Goal: Transaction & Acquisition: Purchase product/service

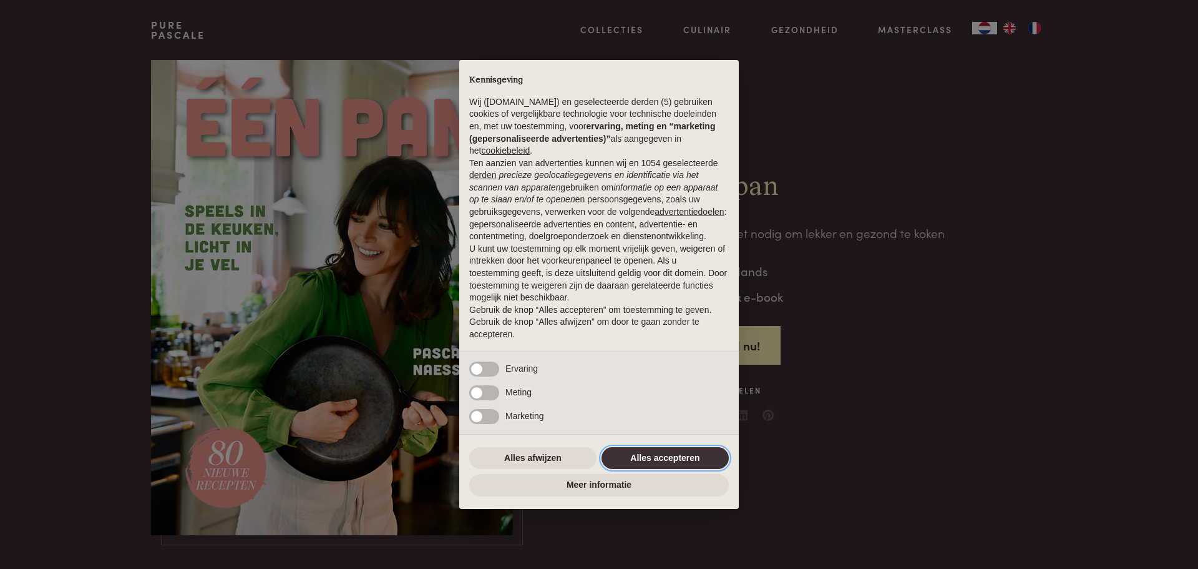
click at [665, 463] on button "Alles accepteren" at bounding box center [665, 458] width 127 height 22
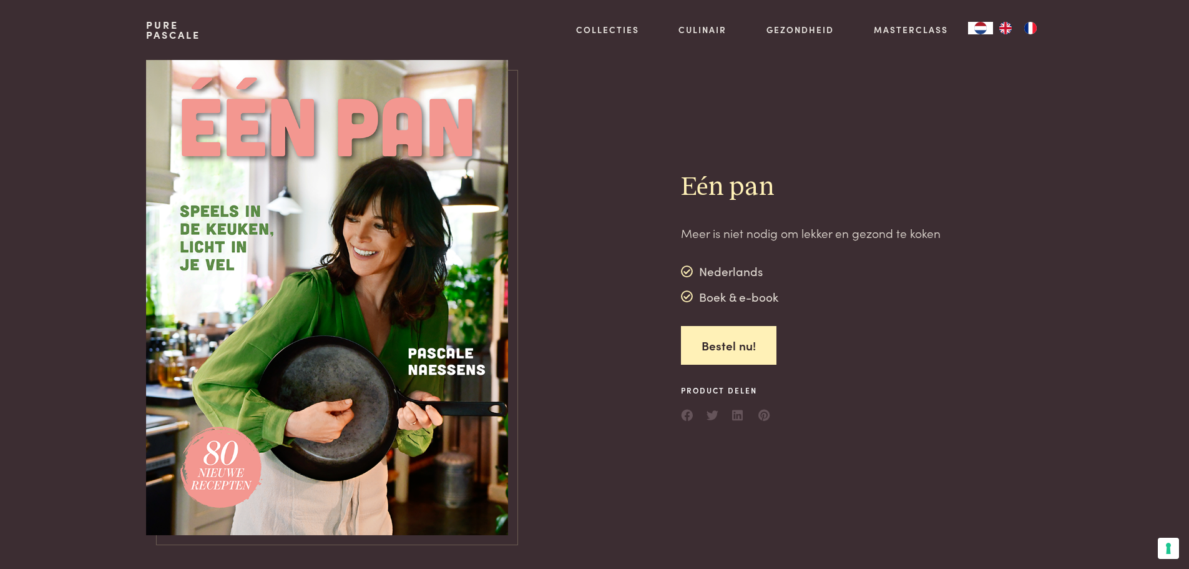
click at [463, 378] on img at bounding box center [327, 297] width 362 height 475
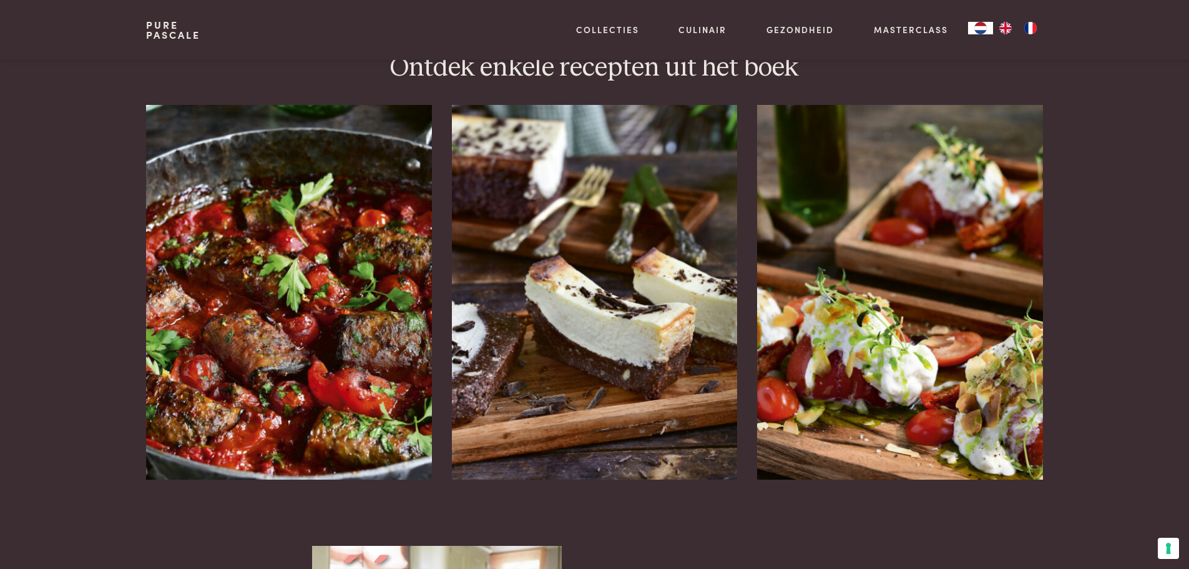
scroll to position [1498, 0]
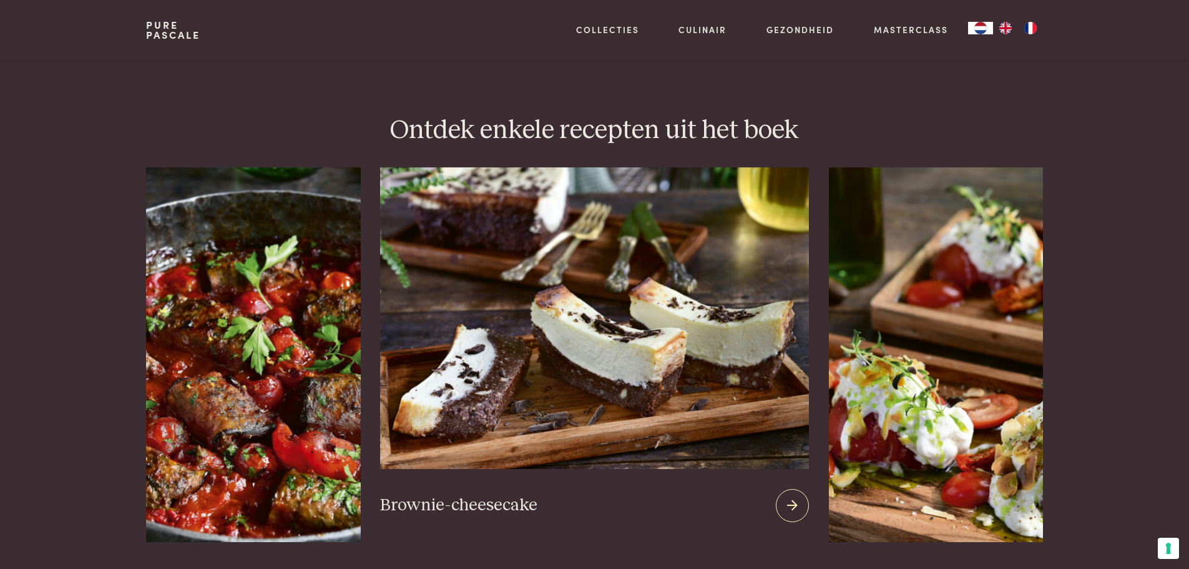
click at [791, 496] on icon at bounding box center [792, 505] width 11 height 18
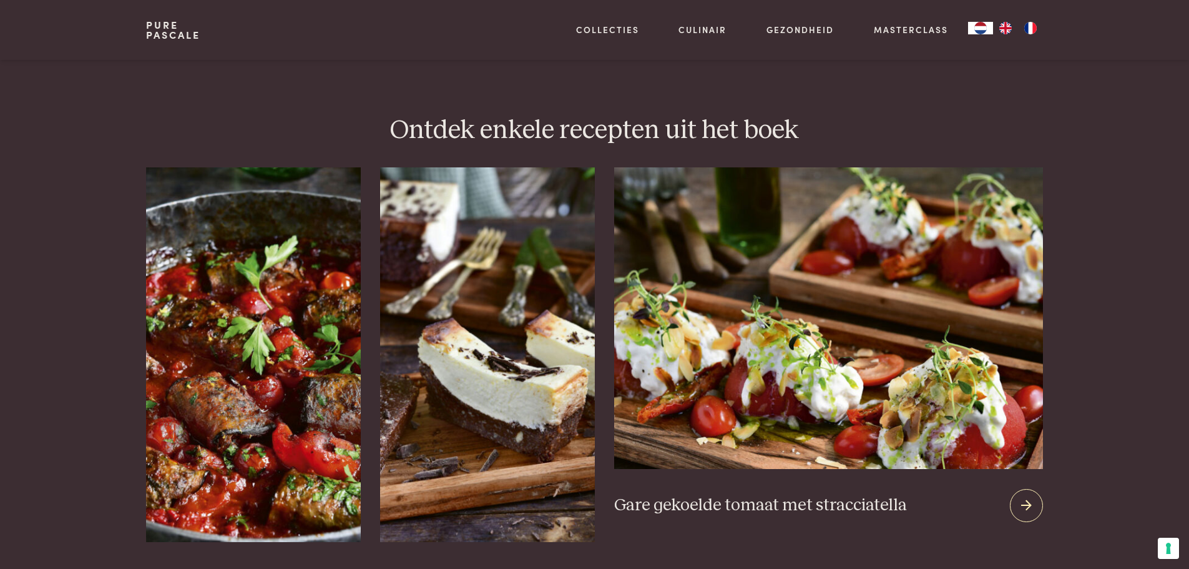
click at [1024, 496] on icon at bounding box center [1026, 505] width 11 height 18
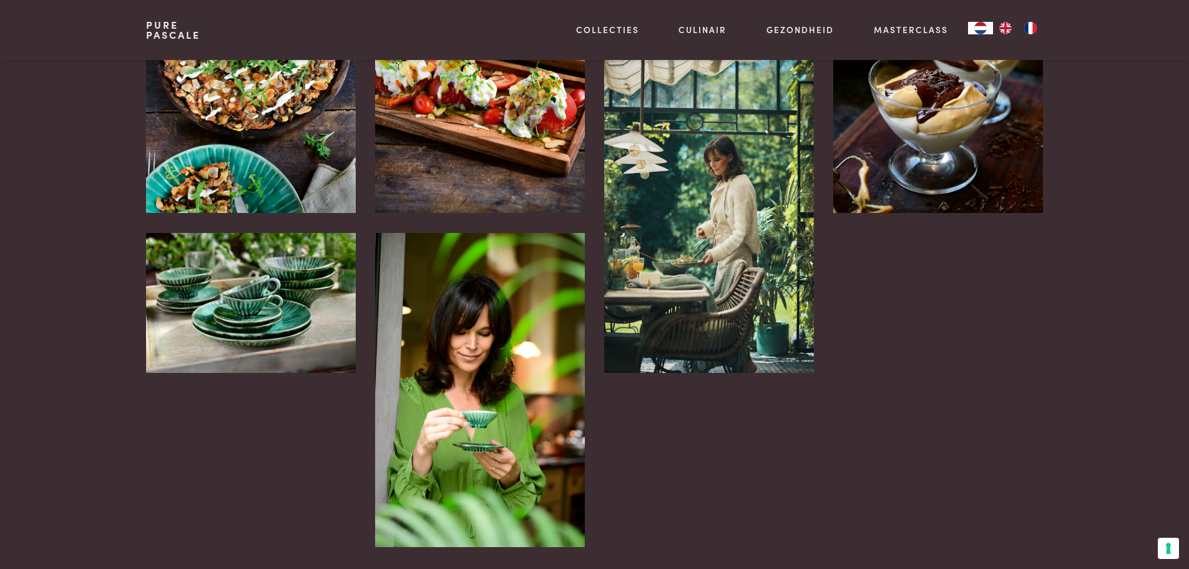
scroll to position [2559, 0]
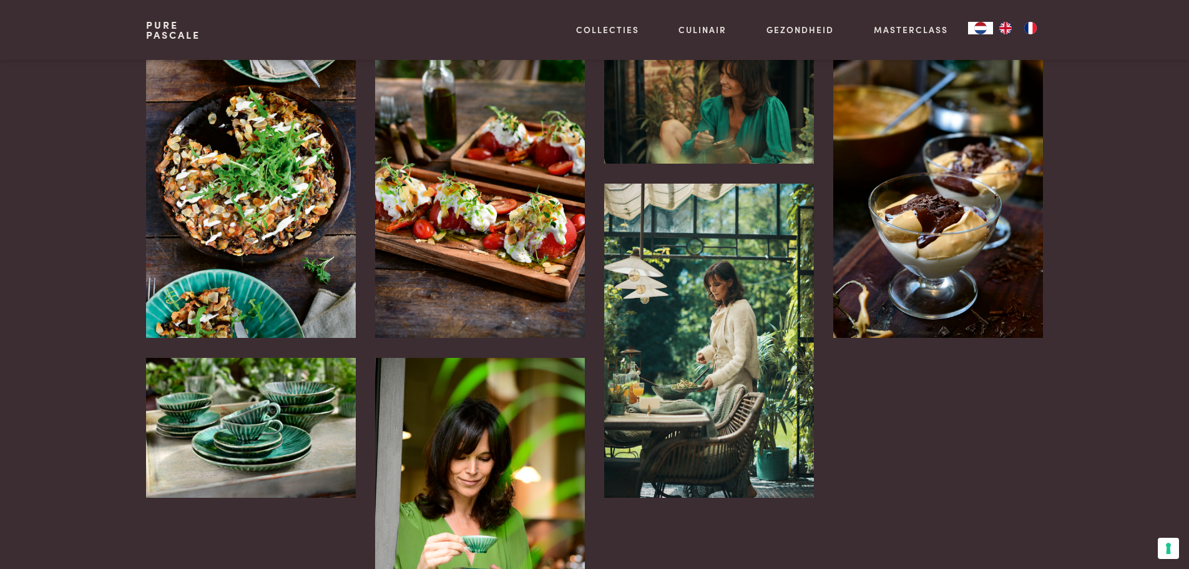
click at [266, 230] on img at bounding box center [250, 181] width 209 height 314
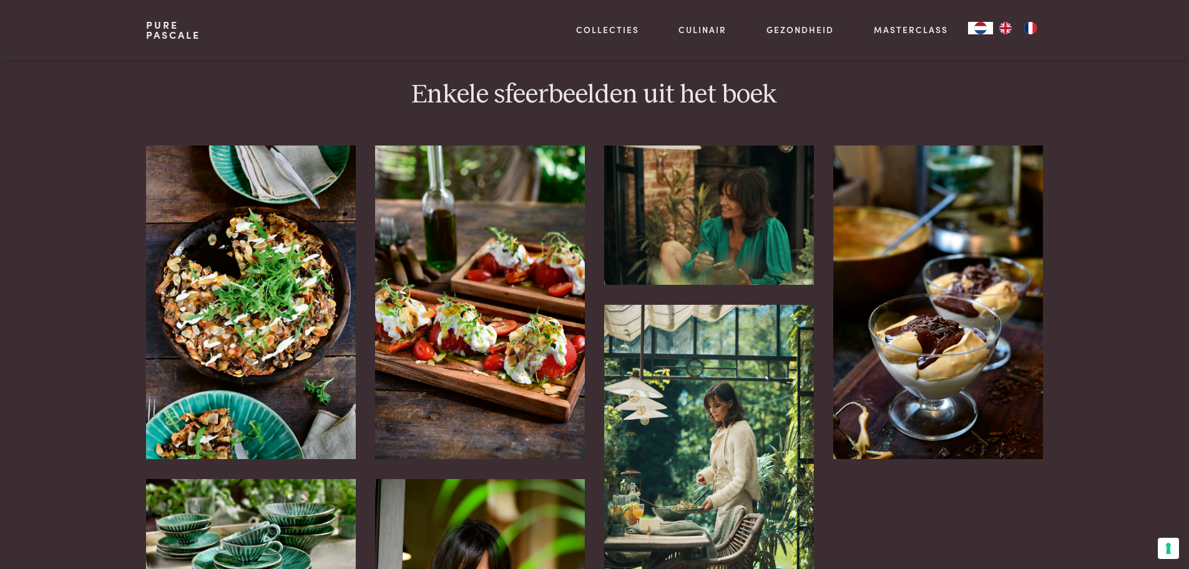
scroll to position [2434, 0]
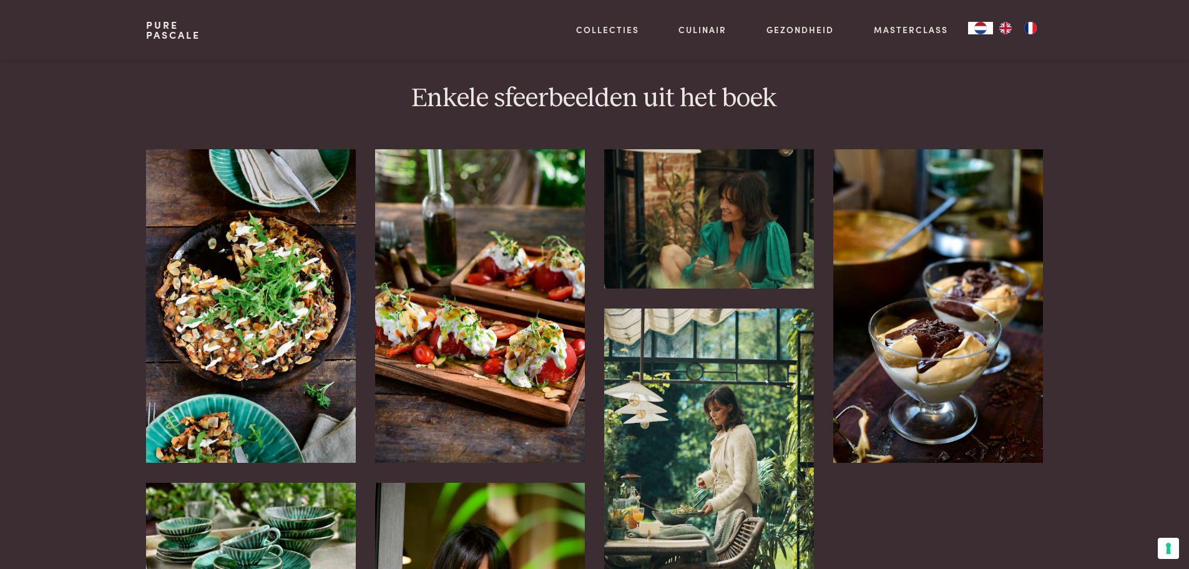
click at [266, 244] on img at bounding box center [250, 306] width 209 height 314
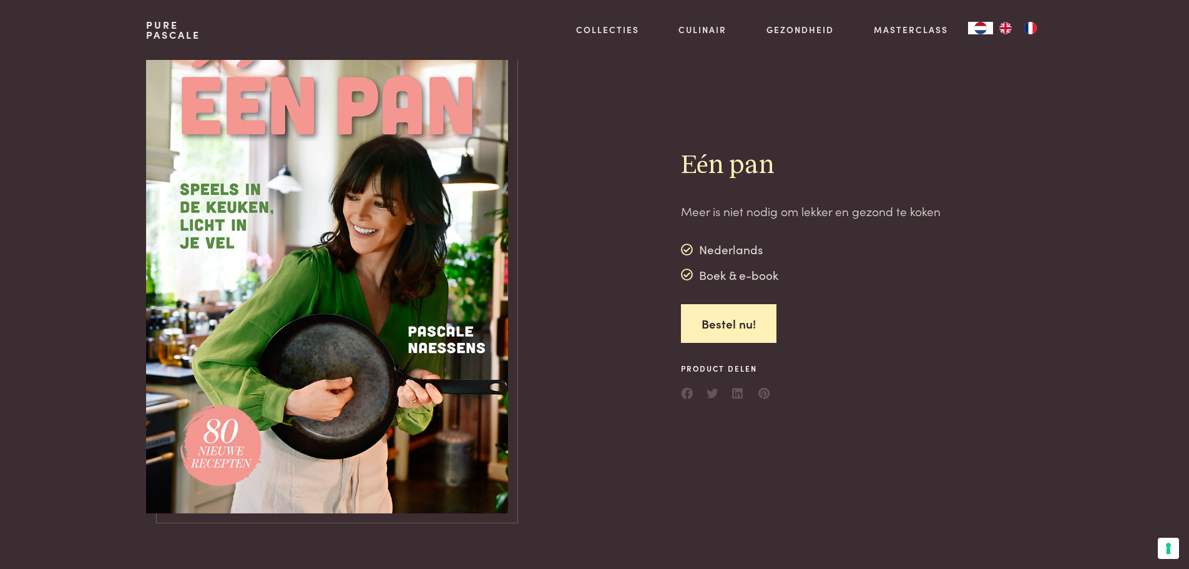
scroll to position [0, 0]
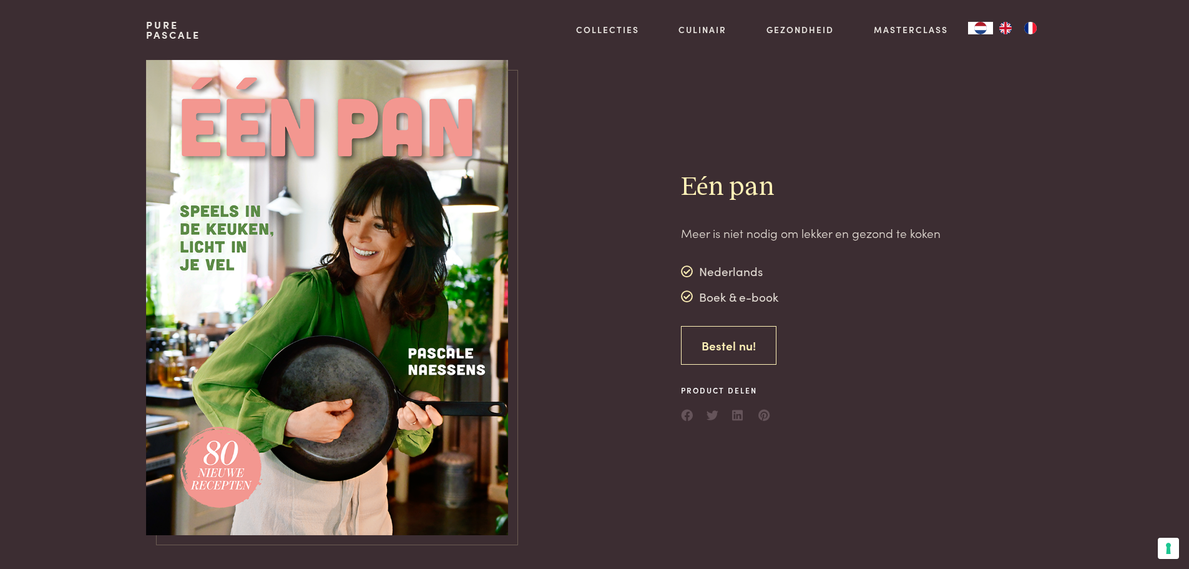
click at [725, 338] on link "Bestel nu!" at bounding box center [728, 345] width 95 height 39
